Goal: Task Accomplishment & Management: Use online tool/utility

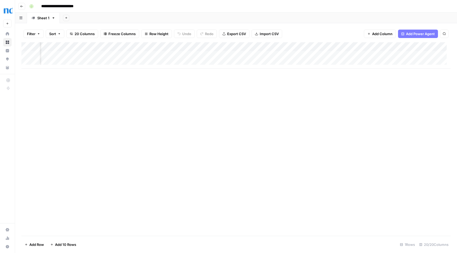
scroll to position [0, 76]
click at [277, 56] on div "Add Column" at bounding box center [235, 55] width 429 height 26
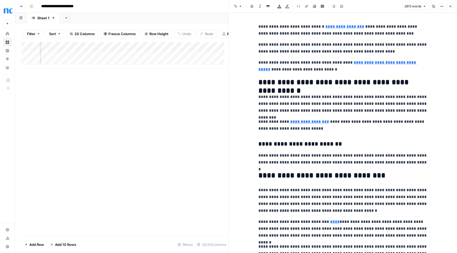
scroll to position [468, 0]
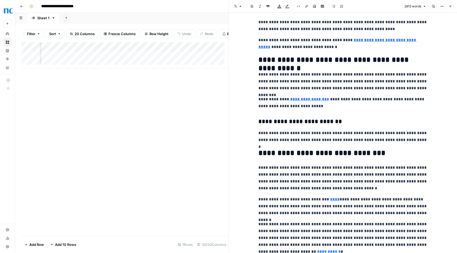
click at [451, 6] on span "Close" at bounding box center [451, 6] width 0 height 0
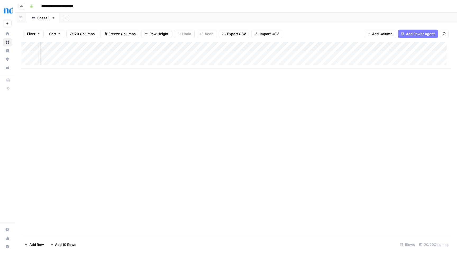
scroll to position [0, 310]
click at [219, 55] on div "Add Column" at bounding box center [235, 55] width 429 height 26
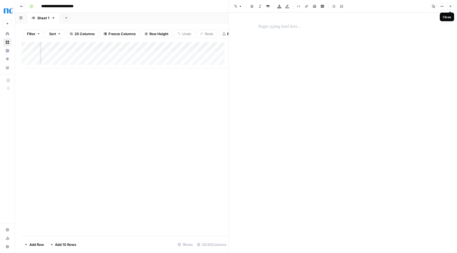
click at [449, 6] on icon "button" at bounding box center [449, 6] width 3 height 3
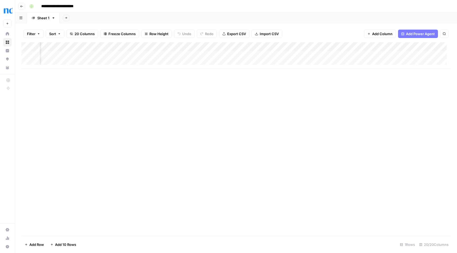
scroll to position [0, 577]
click at [272, 55] on div "Add Column" at bounding box center [235, 55] width 429 height 26
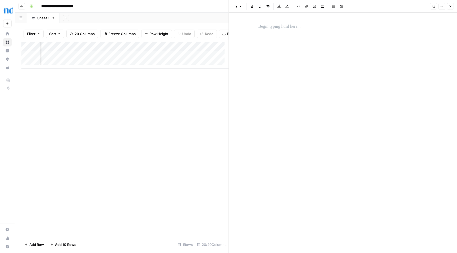
click at [450, 7] on icon "button" at bounding box center [449, 6] width 3 height 3
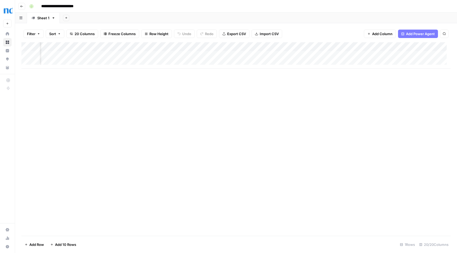
scroll to position [0, 667]
click at [311, 55] on div "Add Column" at bounding box center [235, 55] width 429 height 26
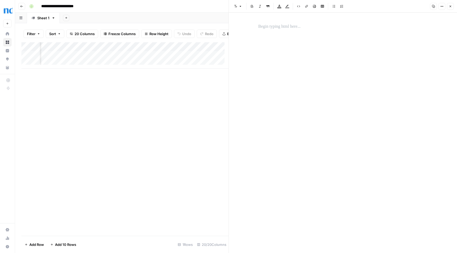
click at [450, 6] on icon "button" at bounding box center [450, 7] width 2 height 2
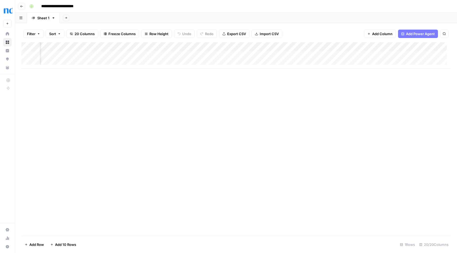
scroll to position [0, 234]
click at [200, 57] on div "Add Column" at bounding box center [235, 55] width 429 height 26
click at [72, 244] on span "Add 10 Rows" at bounding box center [65, 244] width 21 height 5
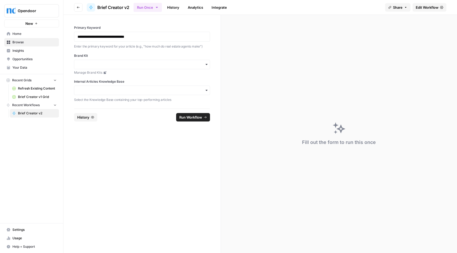
click at [36, 96] on span "Brief Creator v1 Grid" at bounding box center [37, 97] width 39 height 5
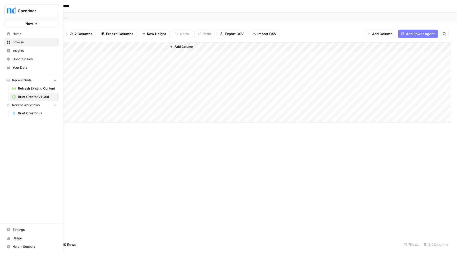
click at [32, 115] on span "Brief Creator v2" at bounding box center [37, 113] width 39 height 5
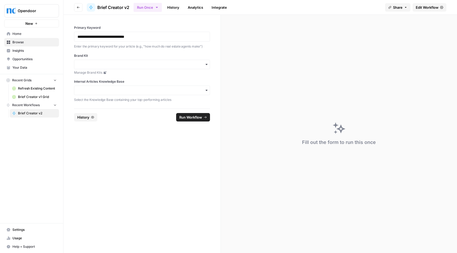
click at [21, 247] on span "Help + Support" at bounding box center [34, 246] width 44 height 5
click at [85, 228] on span "AirOps Academy" at bounding box center [88, 227] width 35 height 5
